Goal: Find specific page/section: Find specific page/section

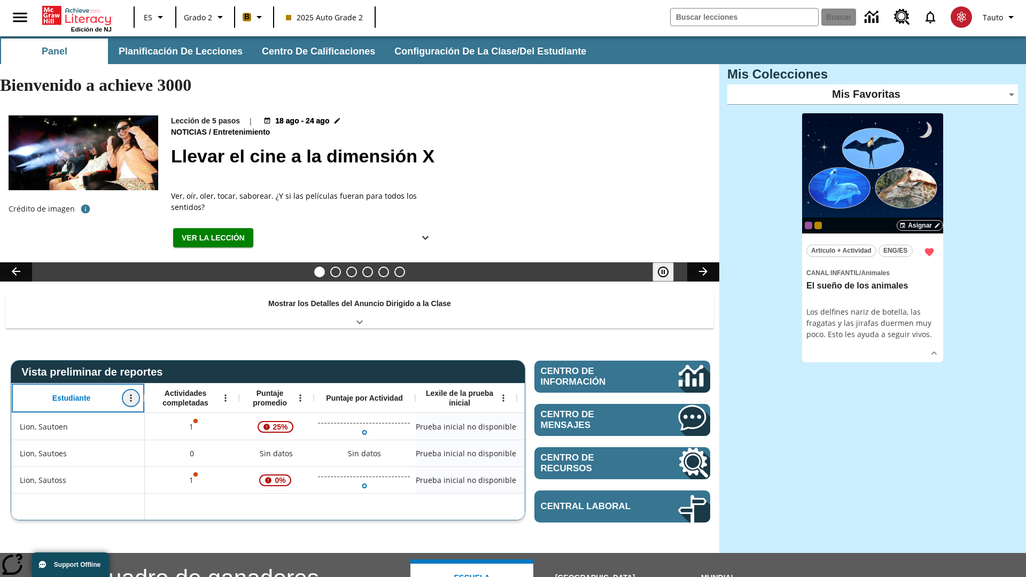
click at [131, 395] on icon "Abrir menú" at bounding box center [131, 398] width 2 height 7
click at [20, 377] on icon at bounding box center [20, 377] width 7 height 7
click at [131, 395] on icon "Estudiante, Abrir menú," at bounding box center [131, 398] width 2 height 7
click at [20, 377] on icon at bounding box center [20, 377] width 7 height 7
click at [226, 395] on icon "Abrir menú" at bounding box center [225, 398] width 2 height 7
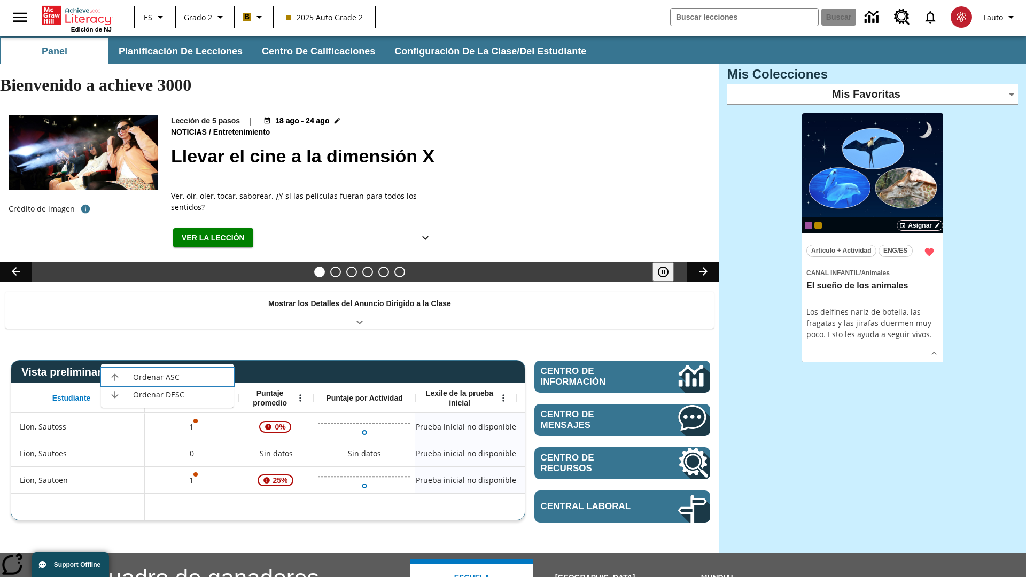
click at [115, 377] on icon at bounding box center [114, 377] width 7 height 7
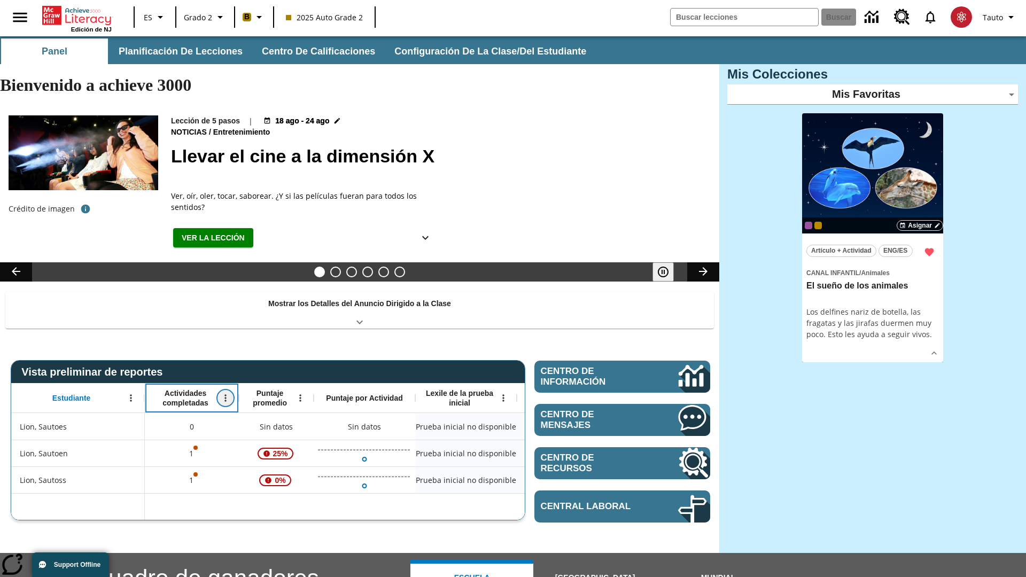
click at [226, 395] on icon "Actividades completadas, Abrir menú," at bounding box center [225, 398] width 2 height 7
click at [115, 377] on icon at bounding box center [114, 377] width 7 height 7
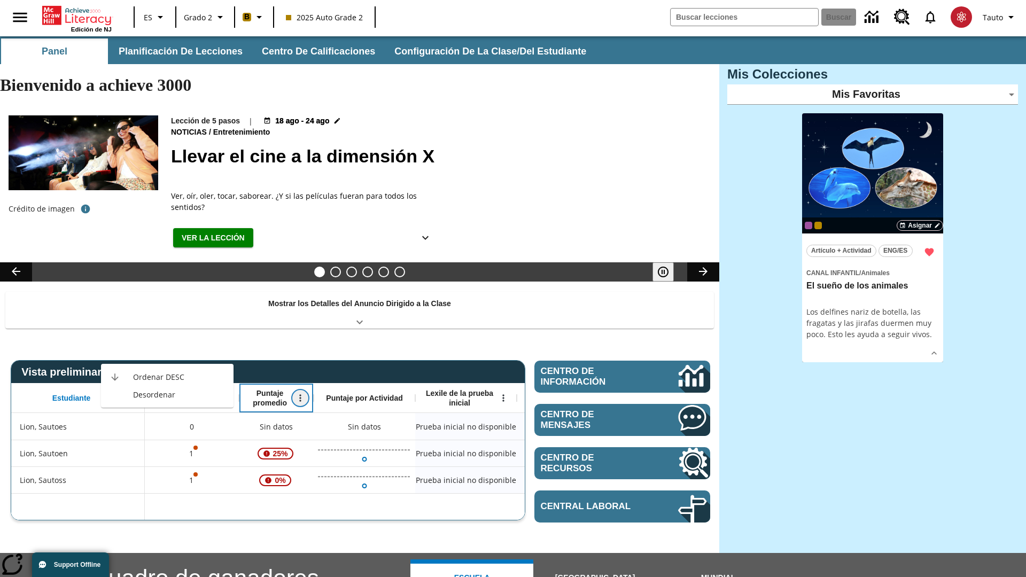
click at [300, 395] on icon "Abrir menú" at bounding box center [300, 398] width 2 height 7
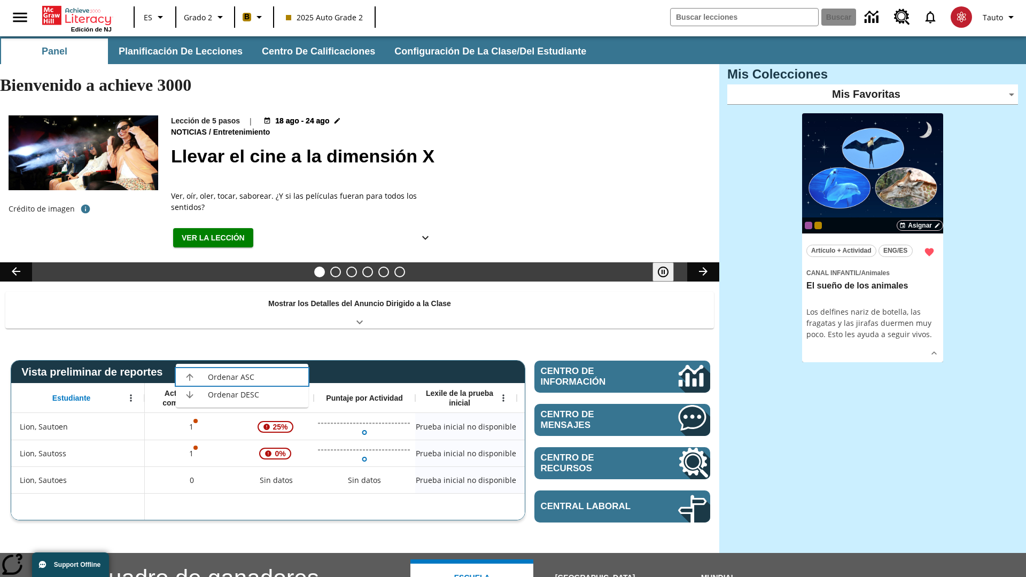
click at [190, 377] on icon at bounding box center [189, 377] width 7 height 7
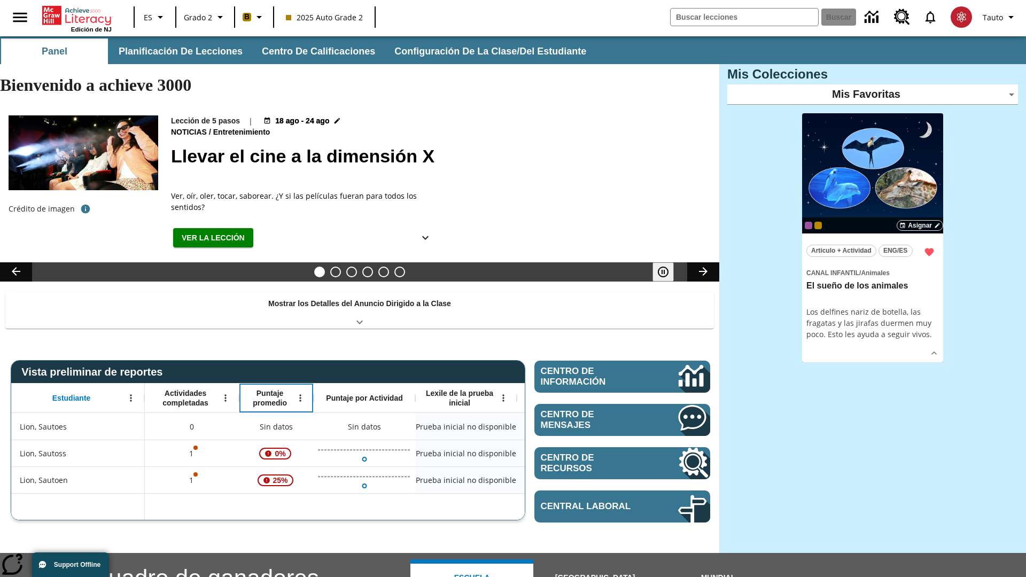
scroll to position [0, 8]
click at [292, 395] on icon "Puntaje promedio, Abrir menú," at bounding box center [292, 398] width 2 height 7
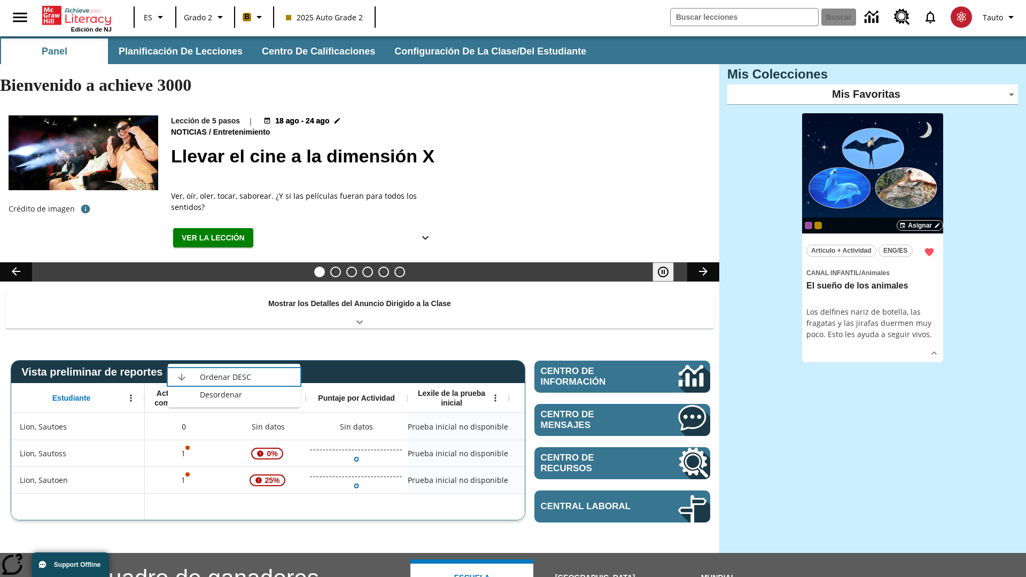
click at [182, 377] on icon at bounding box center [181, 377] width 7 height 7
